Goal: Transaction & Acquisition: Purchase product/service

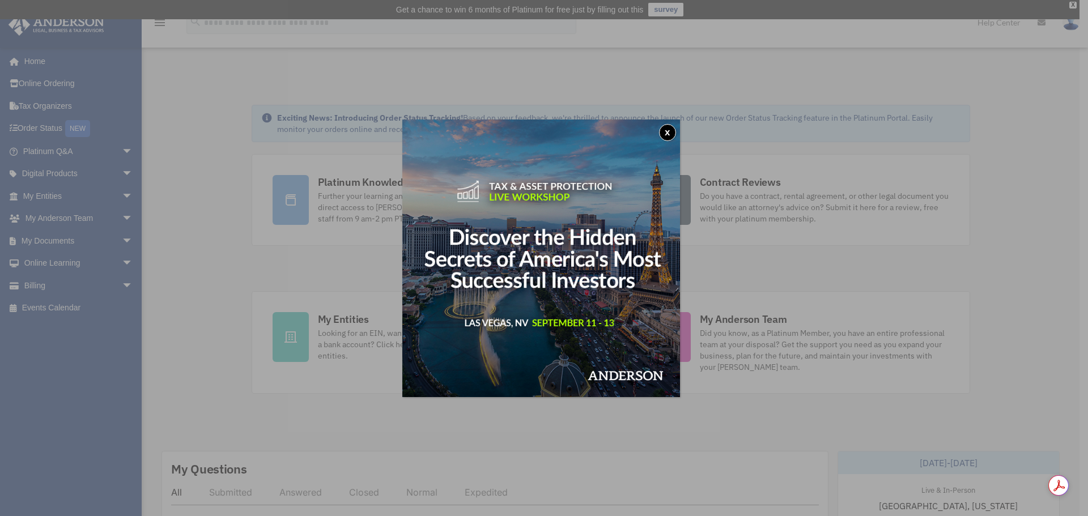
click at [665, 133] on button "x" at bounding box center [667, 132] width 17 height 17
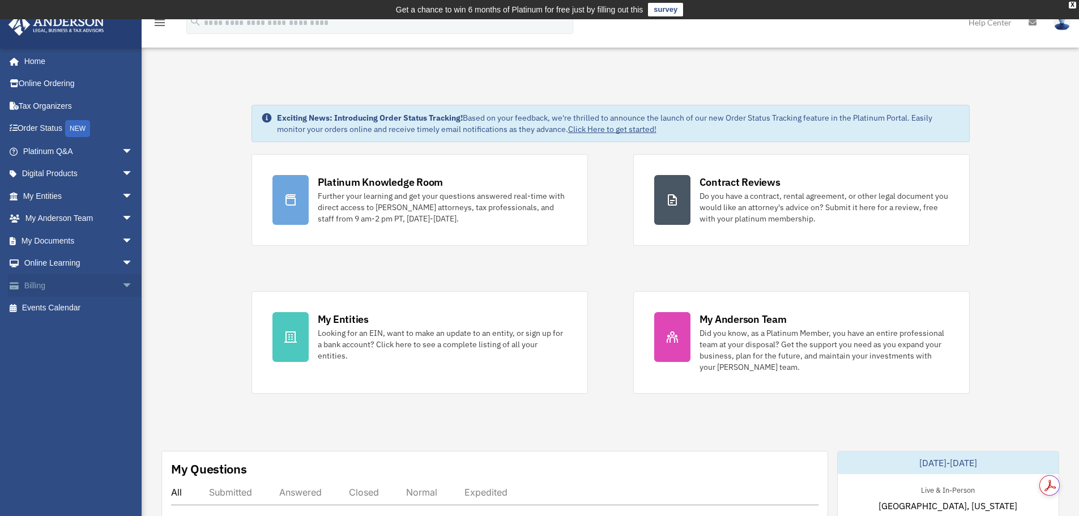
click at [122, 284] on span "arrow_drop_down" at bounding box center [133, 285] width 23 height 23
click at [91, 307] on link "$ Open Invoices" at bounding box center [83, 308] width 134 height 23
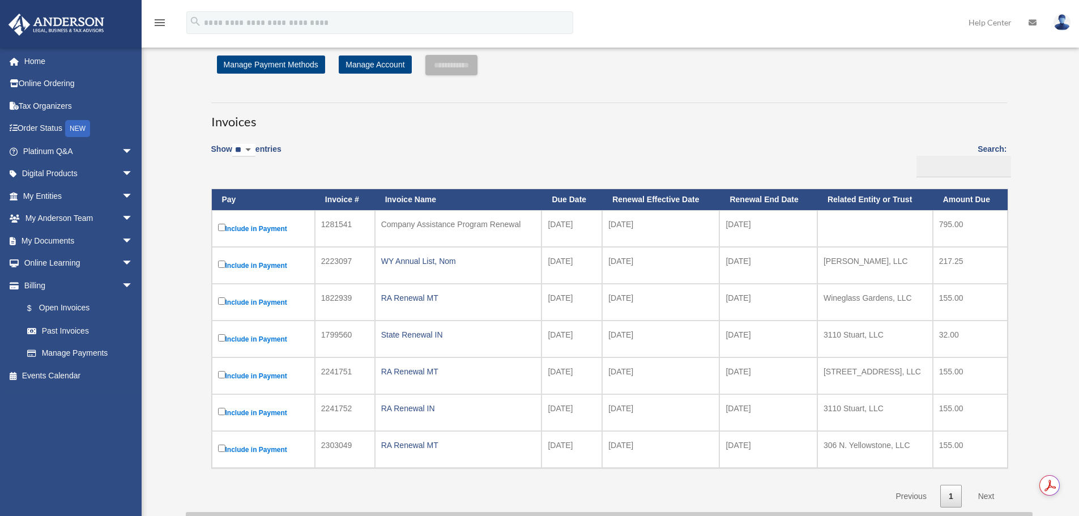
scroll to position [57, 0]
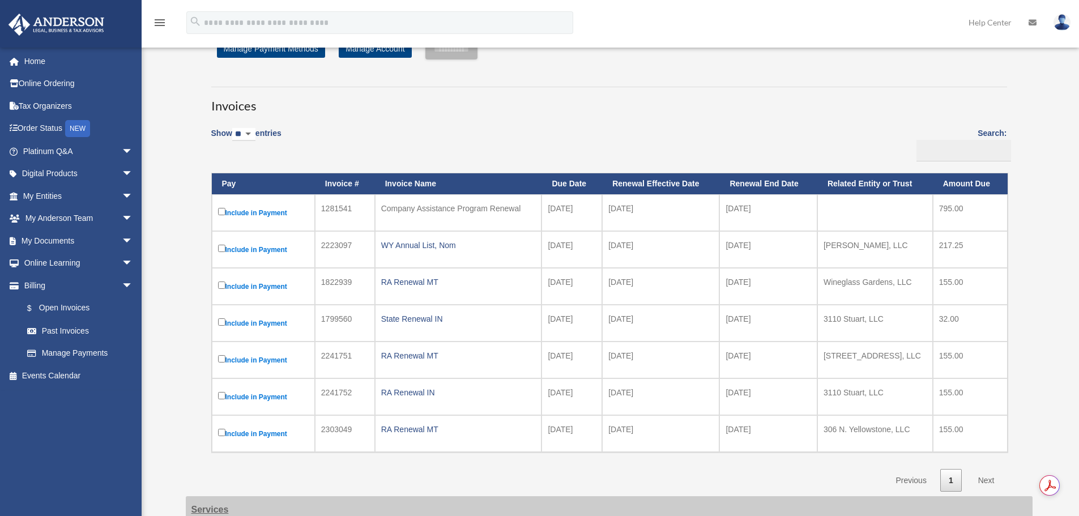
click at [245, 254] on label "Include in Payment" at bounding box center [263, 250] width 91 height 14
click at [285, 254] on label "Include in Payment" at bounding box center [263, 250] width 91 height 14
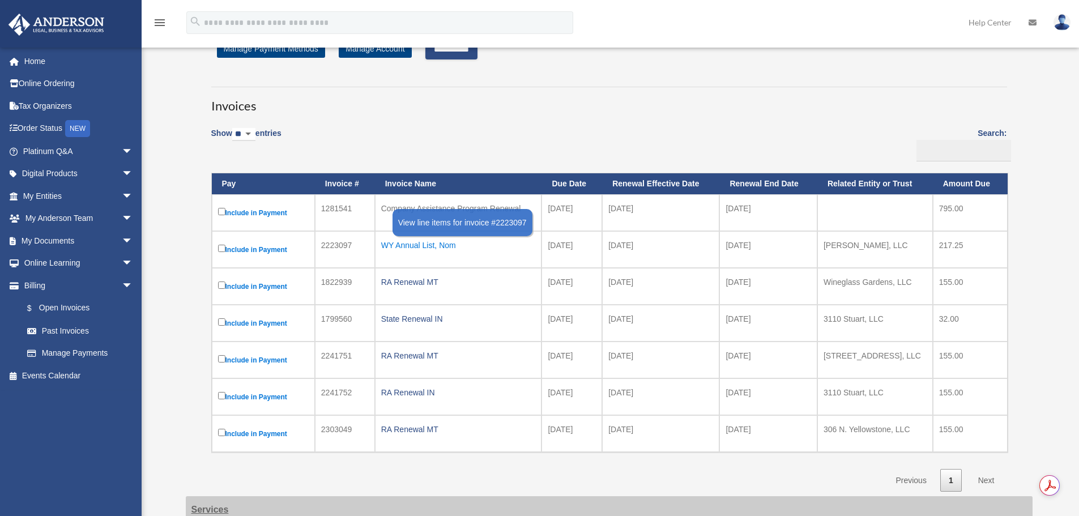
click at [412, 245] on div "WY Annual List, Nom" at bounding box center [458, 245] width 155 height 16
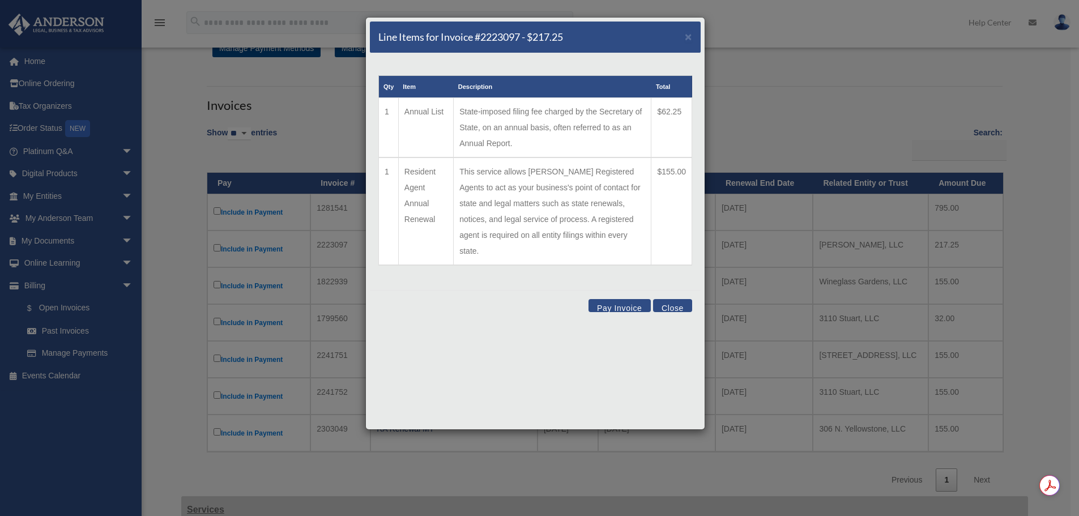
click at [620, 299] on button "Pay Invoice" at bounding box center [620, 305] width 62 height 13
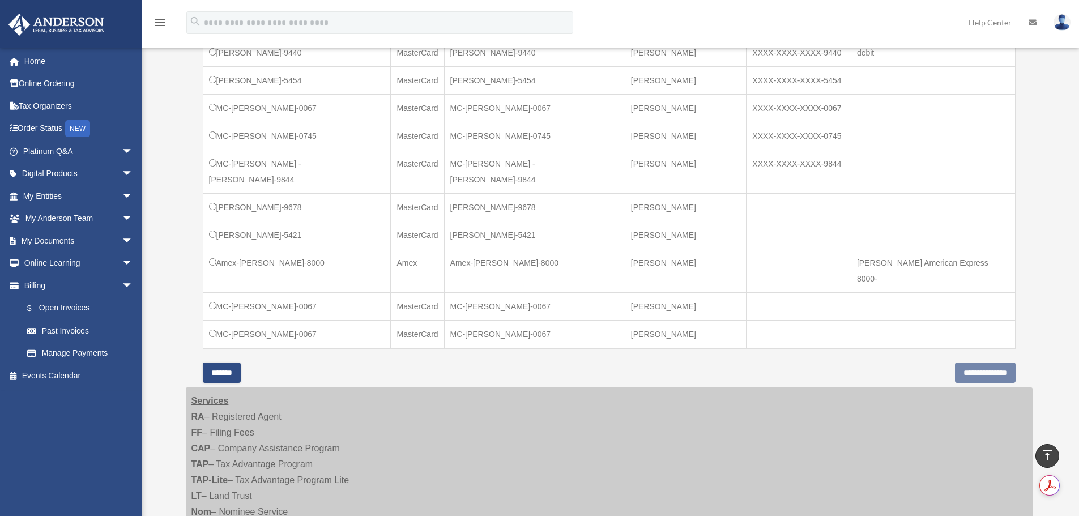
scroll to position [397, 0]
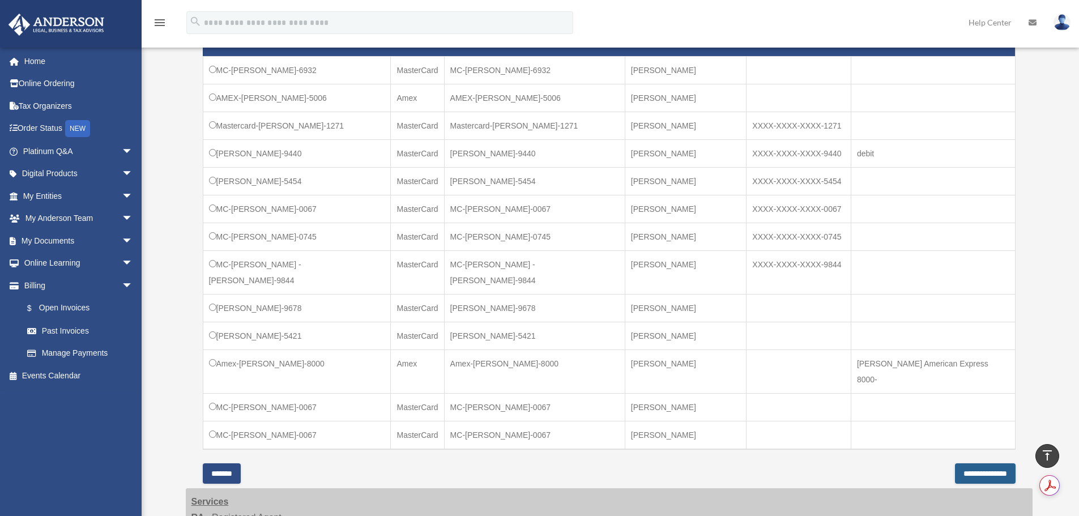
click at [988, 464] on input "**********" at bounding box center [985, 474] width 61 height 20
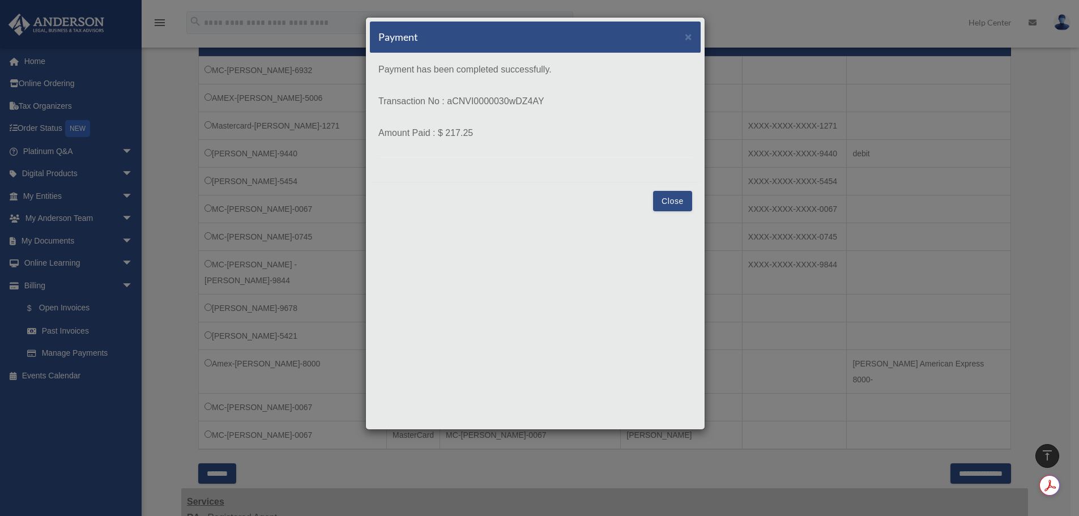
click at [684, 206] on button "Close" at bounding box center [672, 201] width 39 height 20
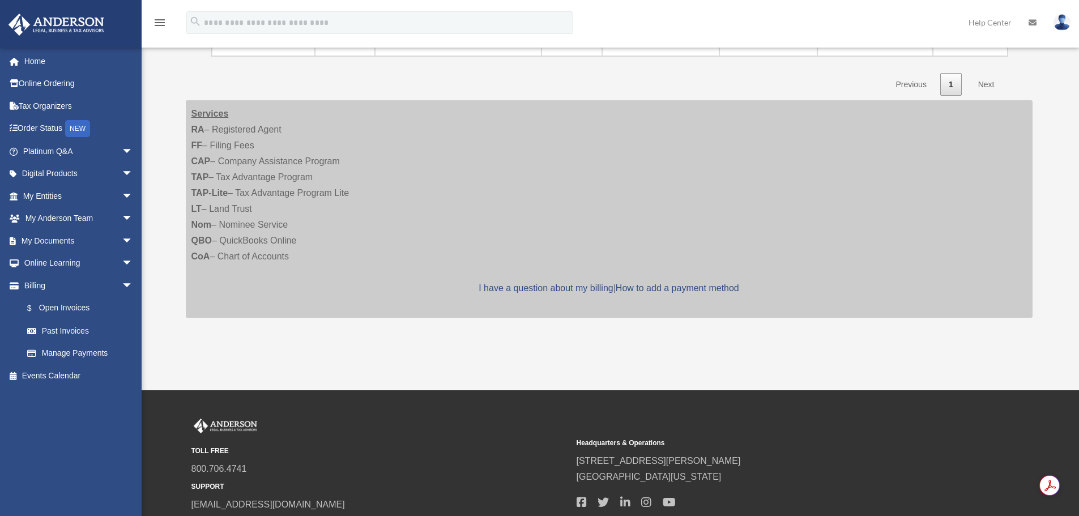
scroll to position [397, 0]
